Goal: Contribute content: Add original content to the website for others to see

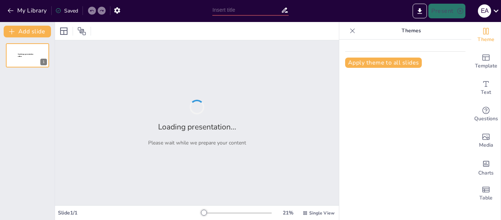
type input "Analisis Pengaruh Rencana Tata Ruang Wilayah terhadap Pengembangan Daerah: Stud…"
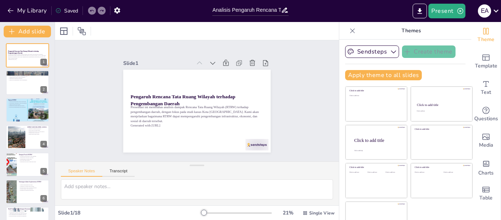
checkbox input "true"
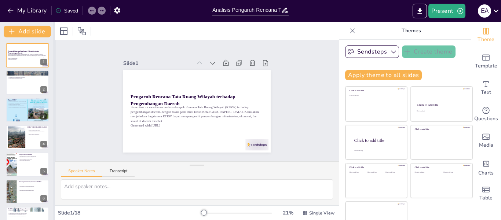
checkbox input "true"
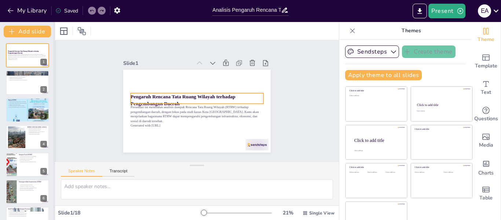
checkbox input "true"
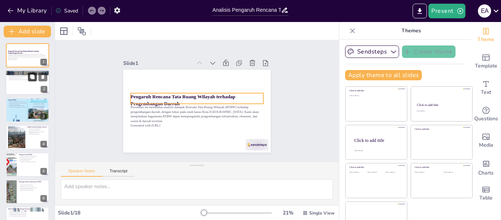
checkbox input "true"
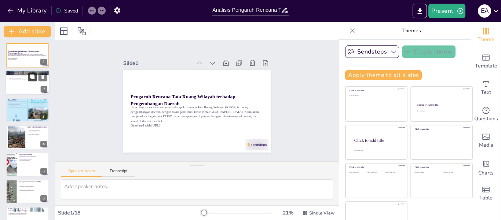
click at [33, 80] on button at bounding box center [32, 77] width 9 height 9
click at [28, 85] on div at bounding box center [28, 82] width 44 height 25
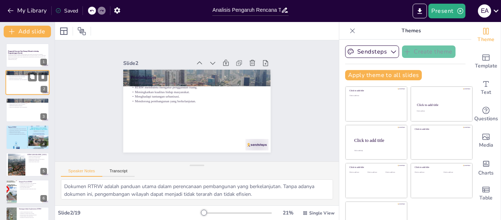
type textarea "Dokumen RTRW adalah panduan utama dalam perencanaan pembangunan yang berkelanju…"
checkbox input "true"
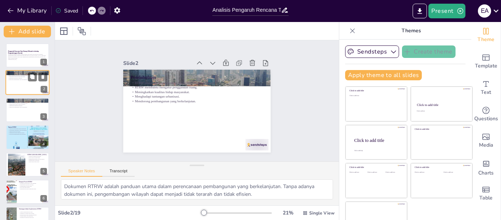
checkbox input "true"
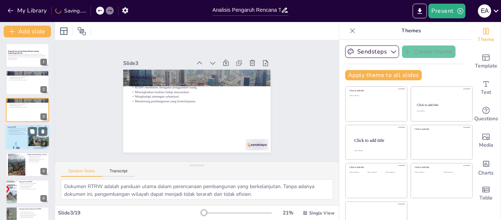
checkbox input "true"
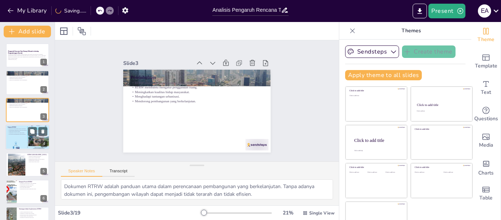
checkbox input "true"
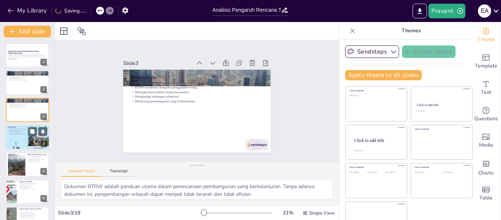
checkbox input "true"
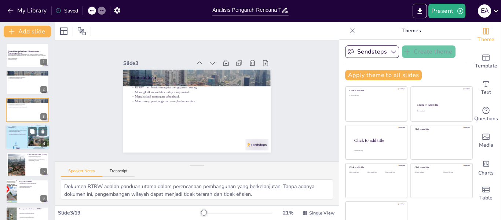
click at [23, 144] on div at bounding box center [28, 138] width 44 height 30
type textarea "Pengaturan penggunaan ruang yang efektif dapat membantu dalam mengoptimalkan pe…"
checkbox input "true"
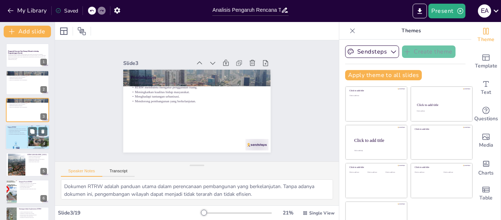
checkbox input "true"
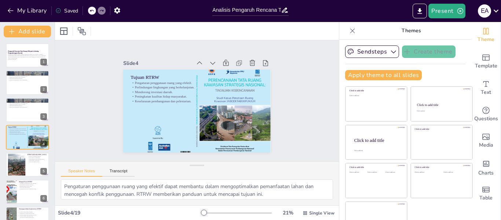
checkbox input "true"
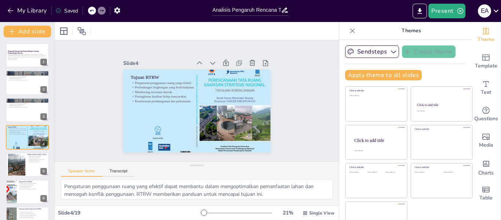
scroll to position [8, 0]
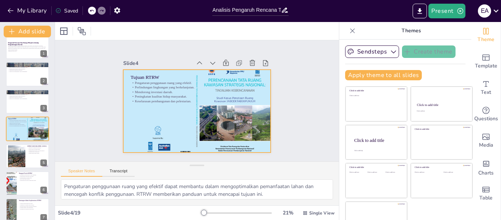
checkbox input "true"
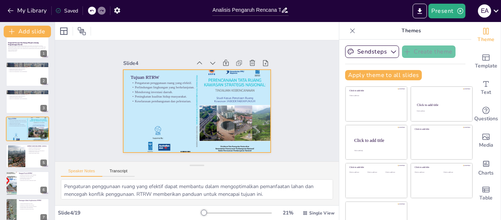
checkbox input "true"
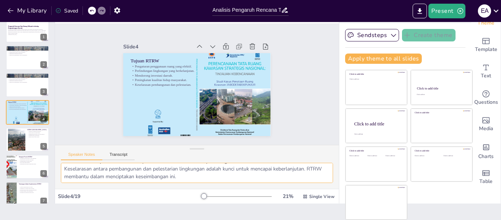
scroll to position [63, 0]
checkbox input "true"
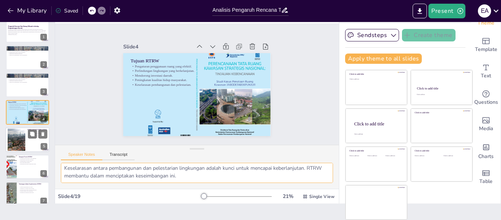
checkbox input "true"
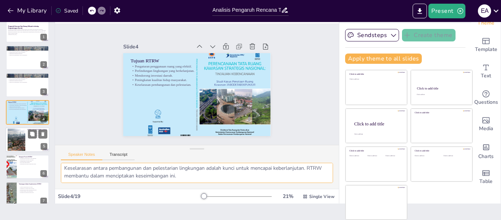
checkbox input "true"
click at [26, 144] on div at bounding box center [28, 139] width 44 height 25
type textarea "Tantangan urbanisasi semakin meningkat seiring dengan pertumbuhan penduduk. RTR…"
checkbox input "true"
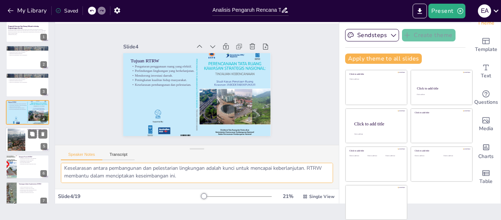
checkbox input "true"
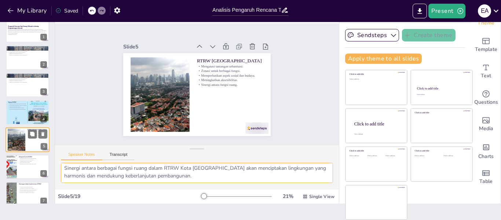
checkbox input "true"
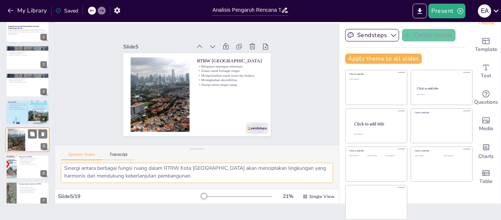
scroll to position [36, 0]
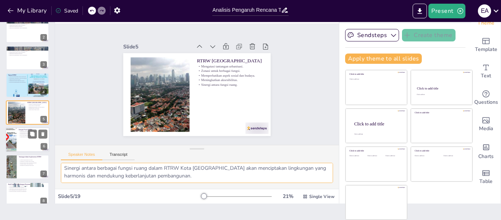
click at [26, 146] on div at bounding box center [28, 139] width 44 height 25
type textarea "Peningkatan infrastruktur yang baik akan membantu dalam mengatasi masalah trans…"
checkbox input "true"
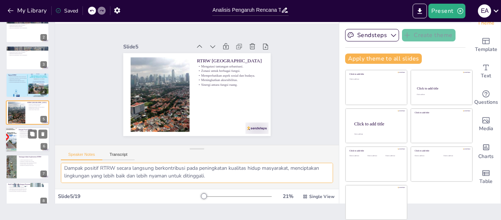
checkbox input "true"
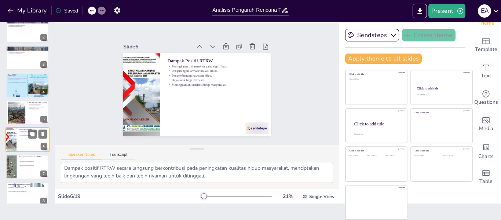
scroll to position [63, 0]
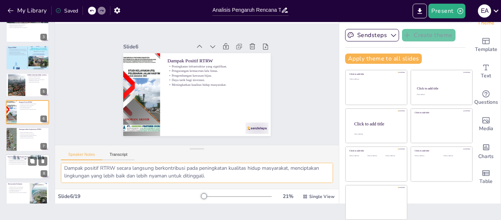
checkbox input "true"
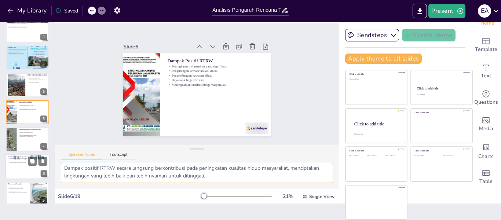
checkbox input "true"
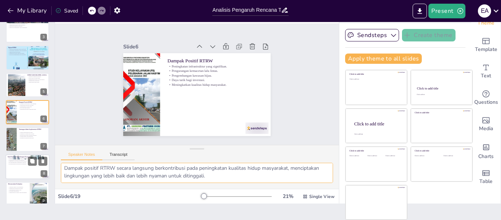
click at [36, 170] on div at bounding box center [28, 166] width 44 height 25
type textarea "Pengembangan kawasan komersial yang sesuai dengan RTRW telah menciptakan peluan…"
checkbox input "true"
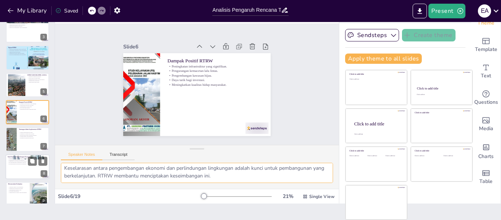
checkbox input "true"
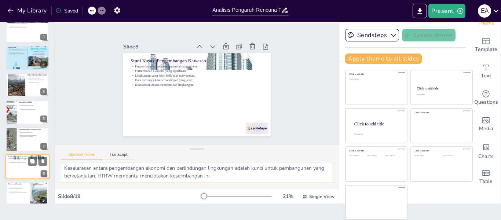
scroll to position [117, 0]
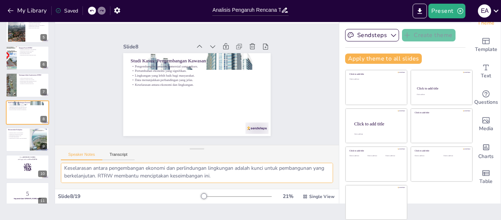
checkbox input "true"
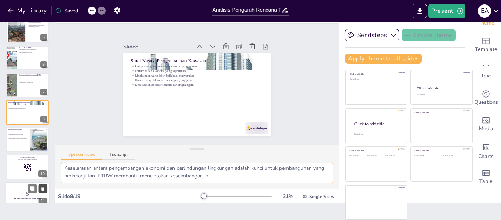
checkbox input "true"
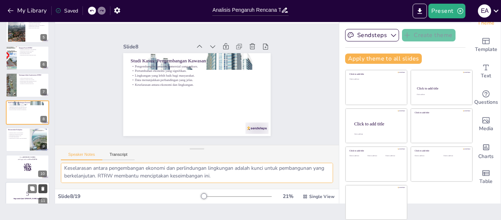
checkbox input "true"
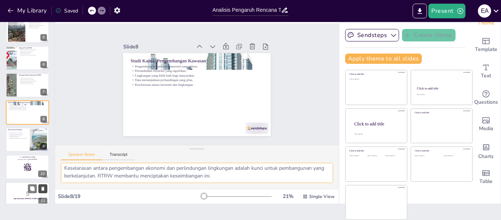
checkbox input "true"
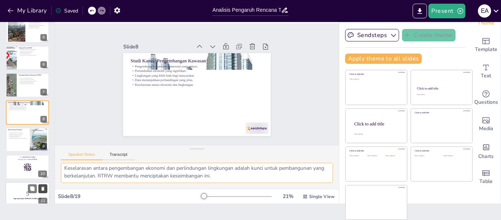
scroll to position [228, 0]
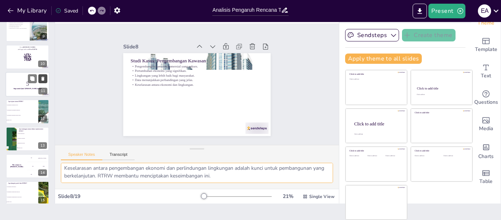
checkbox input "true"
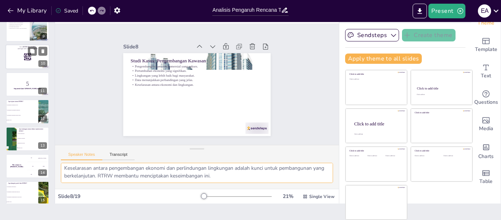
checkbox input "true"
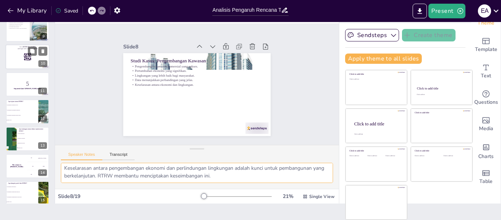
checkbox input "true"
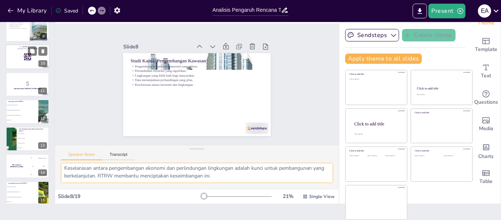
click at [15, 59] on div at bounding box center [28, 57] width 44 height 25
checkbox input "true"
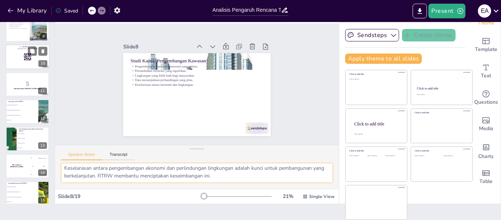
checkbox input "true"
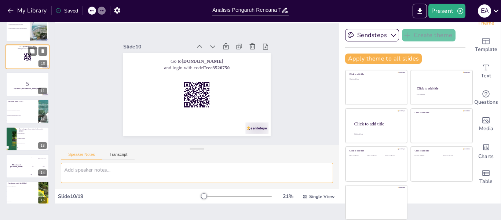
scroll to position [0, 0]
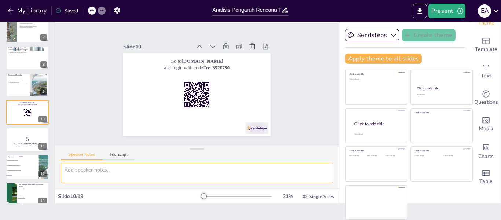
checkbox input "true"
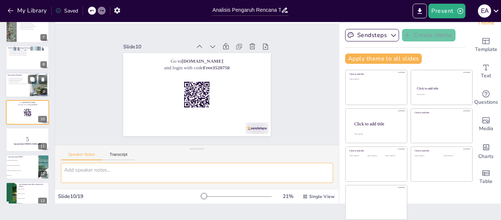
checkbox input "true"
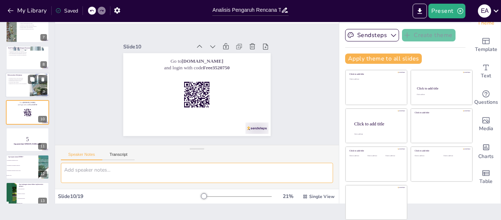
checkbox input "true"
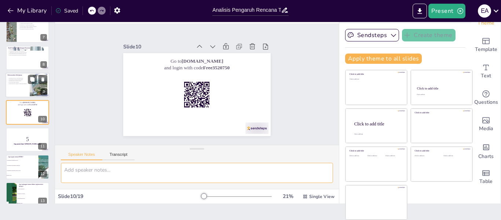
click at [16, 86] on div at bounding box center [28, 85] width 44 height 25
type textarea "Penguatan regulasi akan memberikan kepastian hukum dan mendukung implementasi R…"
checkbox input "true"
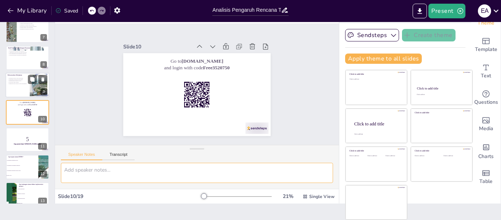
checkbox input "true"
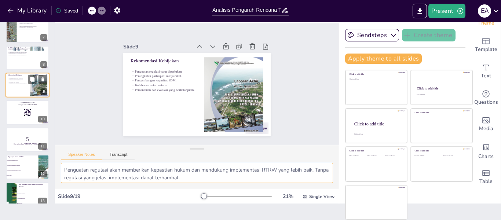
checkbox input "true"
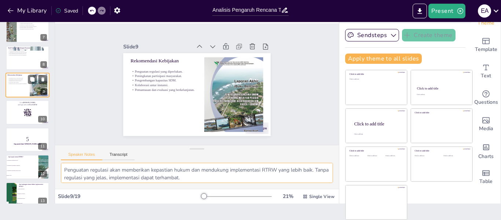
scroll to position [145, 0]
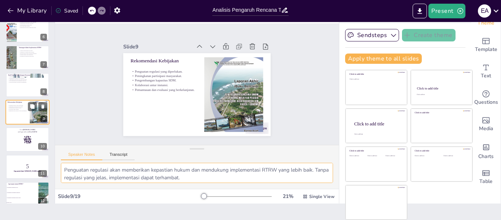
checkbox input "true"
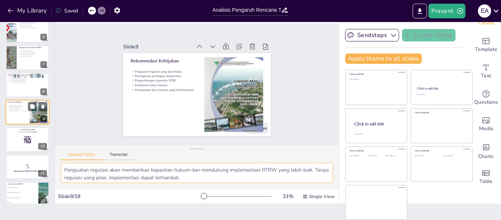
click at [19, 115] on div at bounding box center [28, 112] width 44 height 25
checkbox input "true"
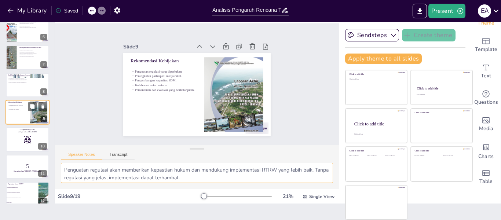
checkbox input "true"
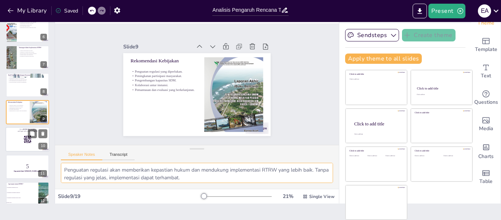
checkbox input "true"
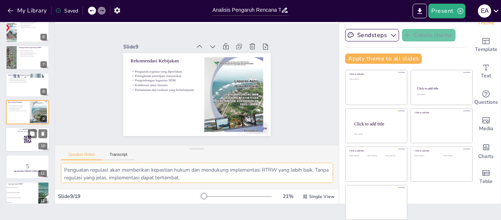
checkbox input "true"
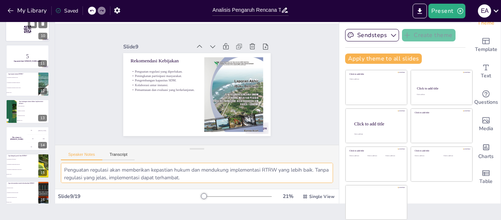
checkbox input "true"
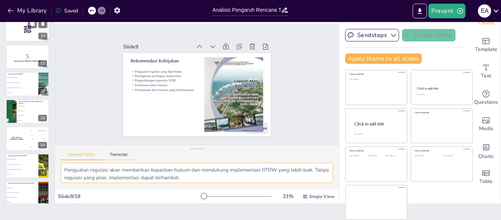
checkbox input "true"
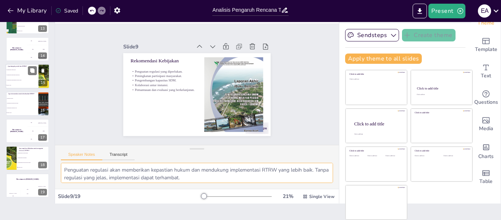
click at [28, 80] on span "Pertimbangkan pengembangan kawasan hijau" at bounding box center [23, 80] width 32 height 1
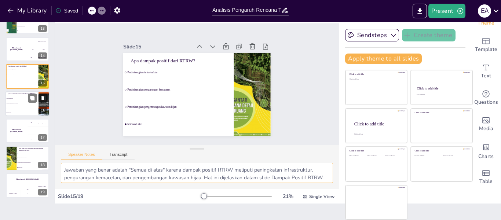
click at [24, 106] on li "Pengembangan kapasitas SDM" at bounding box center [22, 108] width 33 height 5
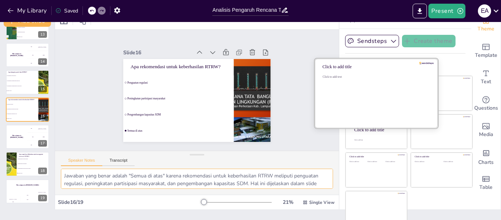
scroll to position [17, 0]
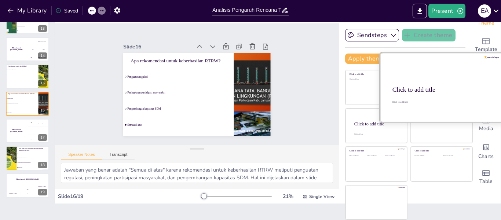
click at [451, 91] on div "Click to add title" at bounding box center [441, 89] width 97 height 7
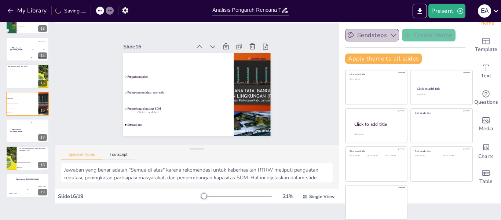
click at [390, 36] on icon "button" at bounding box center [393, 35] width 7 height 7
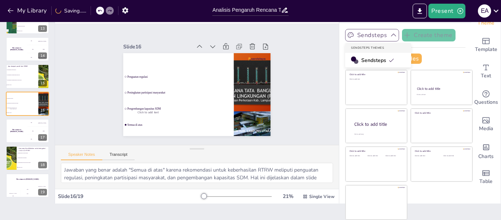
click at [391, 36] on icon "button" at bounding box center [393, 35] width 5 height 3
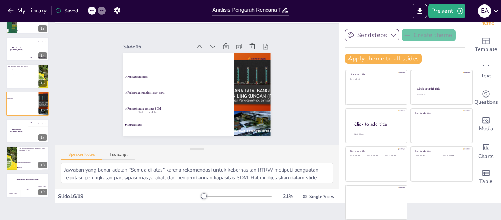
scroll to position [0, 0]
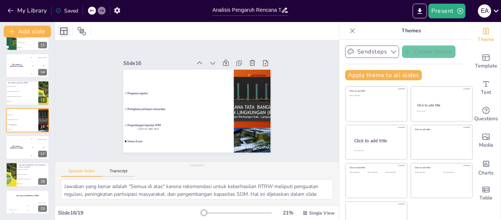
click at [58, 30] on div at bounding box center [64, 31] width 12 height 12
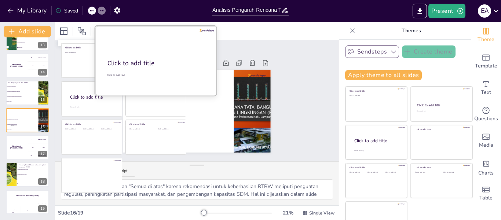
click at [161, 59] on div "Click to add title" at bounding box center [156, 63] width 97 height 9
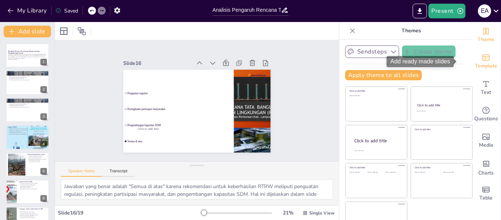
click at [478, 61] on div "Template" at bounding box center [486, 61] width 29 height 26
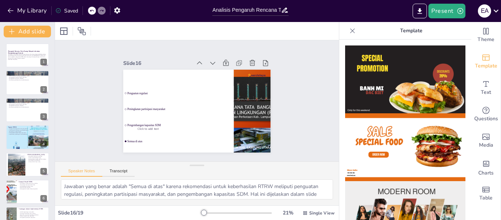
scroll to position [37, 0]
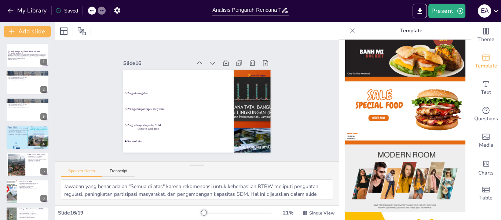
click at [448, 147] on img at bounding box center [405, 179] width 120 height 68
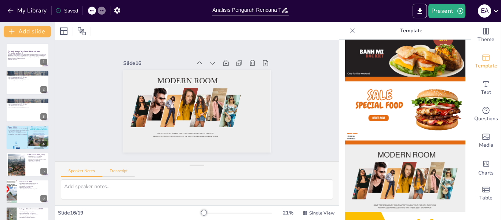
click at [125, 172] on button "Transcript" at bounding box center [118, 173] width 33 height 8
click at [95, 171] on button "Speaker Notes" at bounding box center [81, 173] width 41 height 8
click at [209, 212] on div at bounding box center [236, 213] width 70 height 6
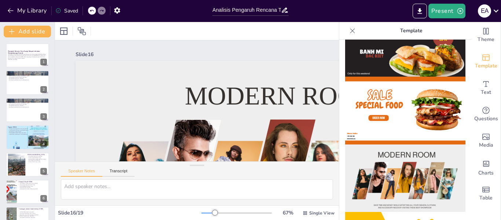
click at [201, 213] on div at bounding box center [208, 213] width 14 height 1
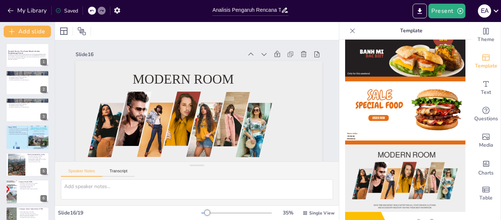
click at [204, 212] on div at bounding box center [207, 213] width 6 height 6
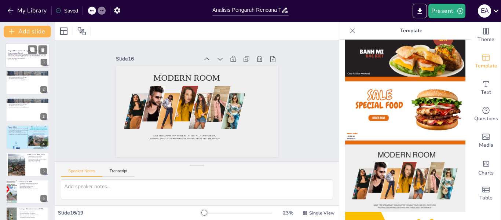
click at [25, 62] on div at bounding box center [28, 55] width 44 height 25
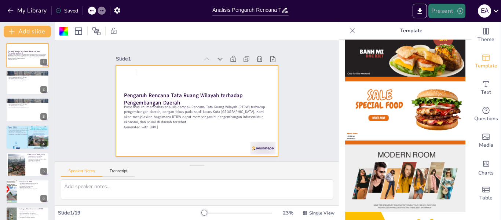
click at [447, 8] on button "Present" at bounding box center [447, 11] width 37 height 15
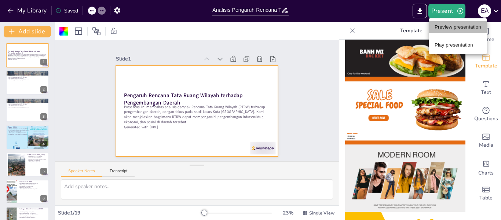
click at [458, 30] on li "Preview presentation" at bounding box center [458, 27] width 58 height 12
